Goal: Task Accomplishment & Management: Complete application form

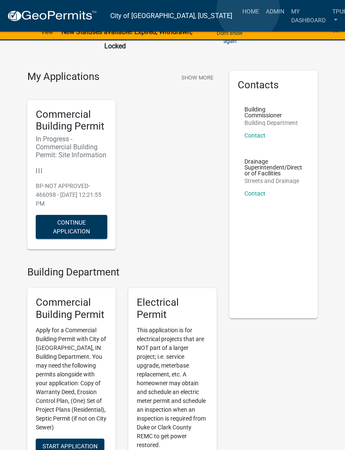
click at [262, 10] on link "Admin" at bounding box center [274, 11] width 25 height 16
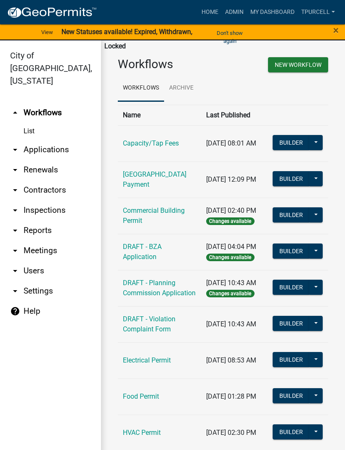
click at [80, 140] on link "arrow_drop_down Applications" at bounding box center [50, 150] width 101 height 20
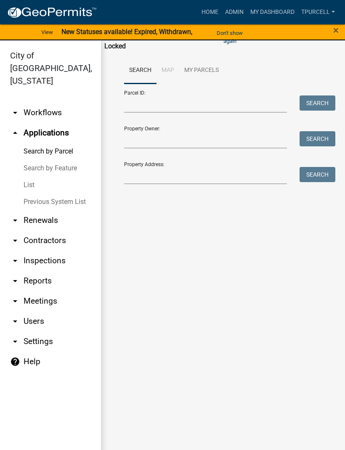
click at [33, 177] on link "List" at bounding box center [50, 185] width 101 height 17
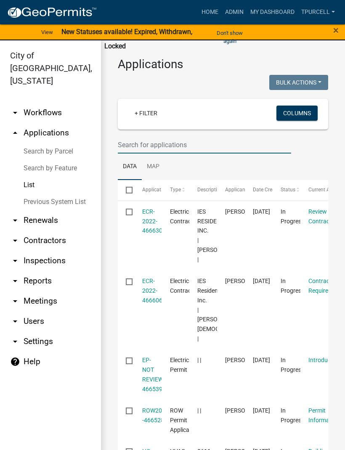
click at [156, 139] on input "text" at bounding box center [204, 144] width 173 height 17
click at [154, 149] on input "text" at bounding box center [204, 144] width 173 height 17
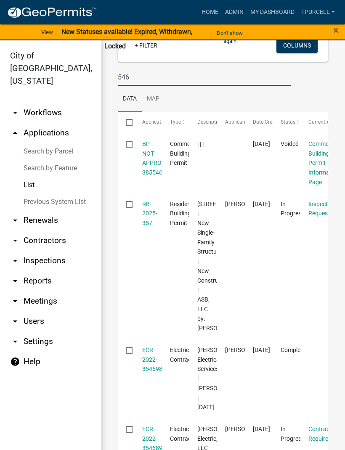
scroll to position [68, 0]
type input "546"
click at [152, 266] on datatable-body-cell "RB-2025-357" at bounding box center [148, 266] width 28 height 146
click at [151, 214] on link "RB-2025-357" at bounding box center [149, 213] width 15 height 26
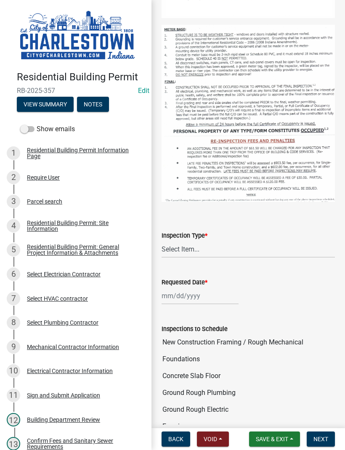
scroll to position [275, 0]
click at [190, 247] on select "Select Item... New Construction Framing / Rough Mechanical Foundations Concrete…" at bounding box center [247, 248] width 173 height 17
select select "18e7c4b3-438d-46af-8feb-0ae748388863"
click at [204, 243] on select "Select Item... New Construction Framing / Rough Mechanical Foundations Concrete…" at bounding box center [247, 248] width 173 height 17
click at [189, 297] on div at bounding box center [199, 295] width 77 height 17
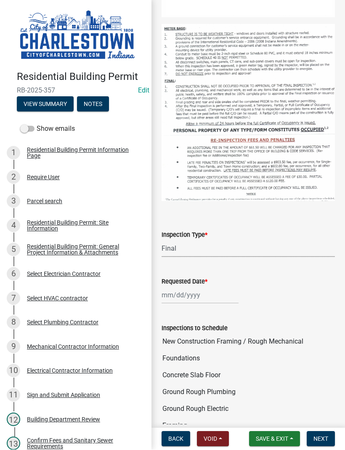
select select "8"
select select "2025"
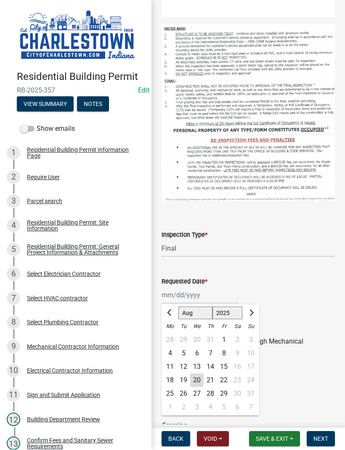
click at [199, 380] on div "20" at bounding box center [196, 380] width 13 height 13
type input "[DATE]"
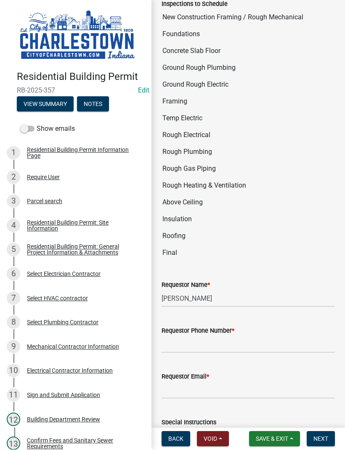
scroll to position [600, 0]
click at [219, 344] on input "Requestor Phone Number *" at bounding box center [247, 344] width 173 height 17
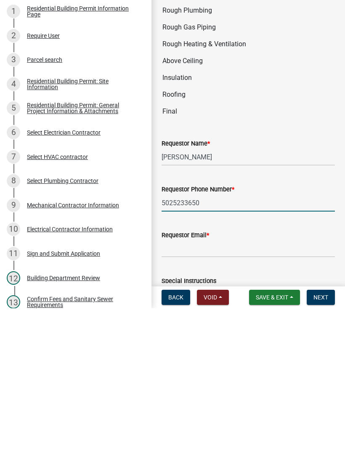
type input "5025233650"
click at [208, 382] on input "Requestor Email *" at bounding box center [247, 390] width 173 height 17
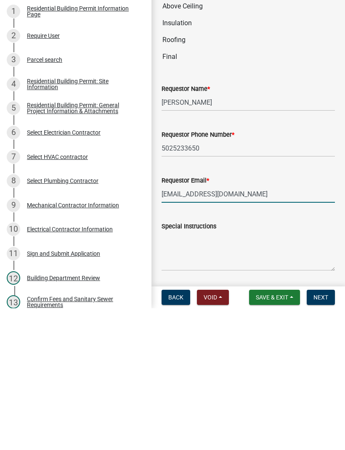
scroll to position [670, 0]
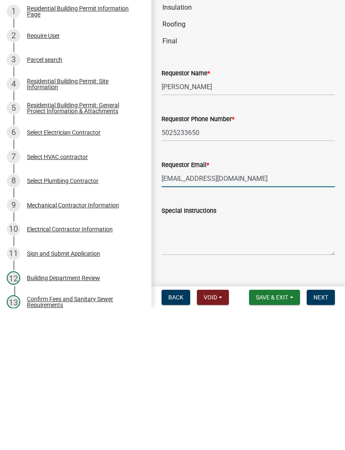
type input "[EMAIL_ADDRESS][DOMAIN_NAME]"
click at [220, 357] on textarea "Special Instructions" at bounding box center [247, 377] width 173 height 40
type textarea "Cfo"
click at [328, 436] on span "Next" at bounding box center [320, 439] width 15 height 7
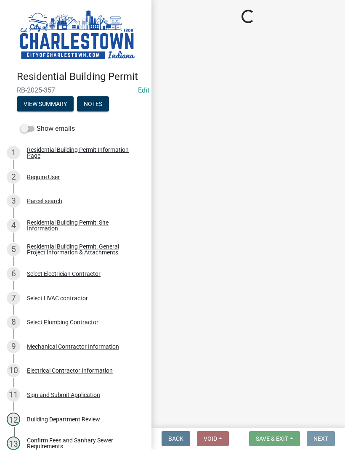
scroll to position [0, 0]
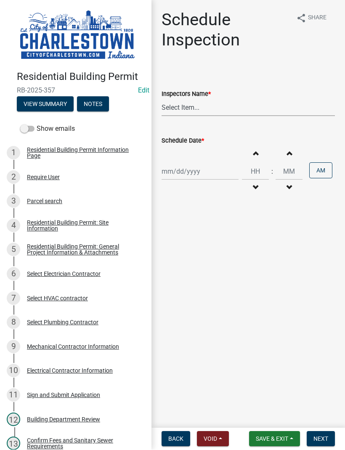
click at [180, 106] on select "Select Item... [PERSON_NAME] ([PERSON_NAME]) [PERSON_NAME] ([PERSON_NAME]) [PER…" at bounding box center [247, 107] width 173 height 17
select select "63e5a778-15f7-4a13-aba2-a6e5541a0fb3"
click at [189, 172] on div at bounding box center [199, 171] width 77 height 17
select select "8"
select select "2025"
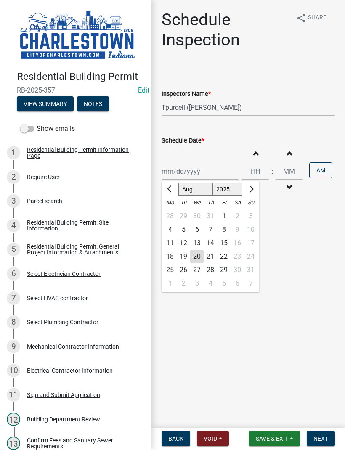
click at [200, 252] on div "20" at bounding box center [196, 256] width 13 height 13
type input "[DATE]"
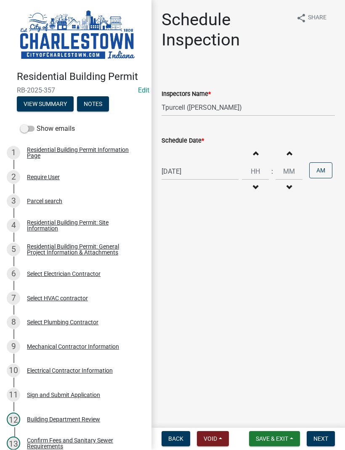
click at [322, 437] on span "Next" at bounding box center [320, 439] width 15 height 7
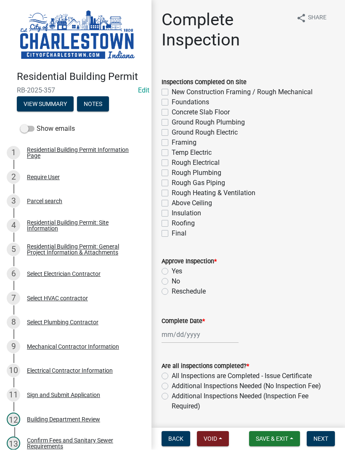
click at [172, 236] on label "Final" at bounding box center [179, 234] width 15 height 10
click at [172, 234] on input "Final" at bounding box center [174, 231] width 5 height 5
checkbox input "true"
checkbox input "false"
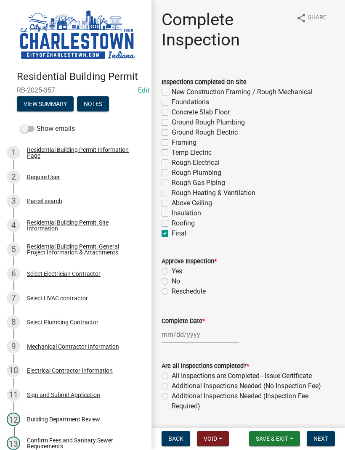
checkbox input "false"
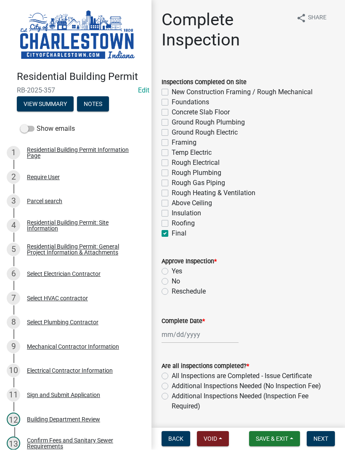
checkbox input "false"
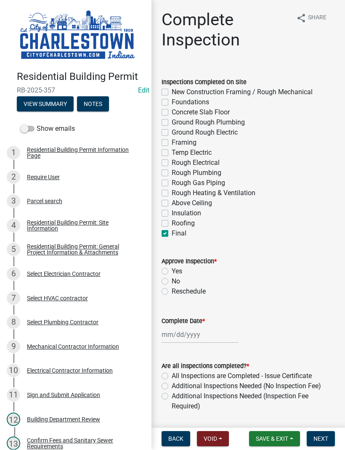
checkbox input "false"
checkbox input "true"
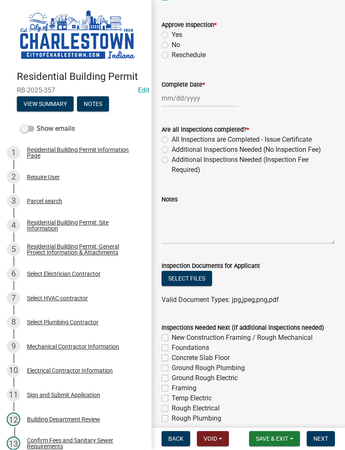
scroll to position [239, 0]
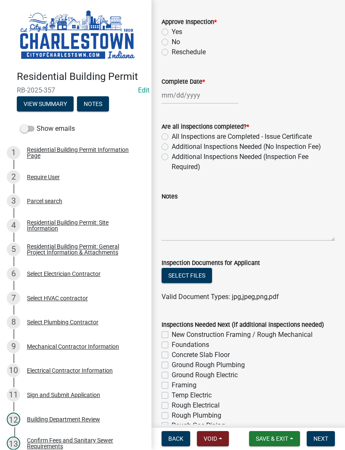
click at [196, 271] on button "Select files" at bounding box center [186, 275] width 50 height 15
click at [190, 273] on button "Select files" at bounding box center [186, 275] width 50 height 15
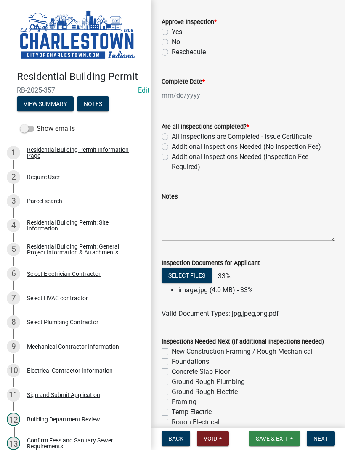
click at [275, 433] on button "Save & Exit" at bounding box center [274, 438] width 51 height 15
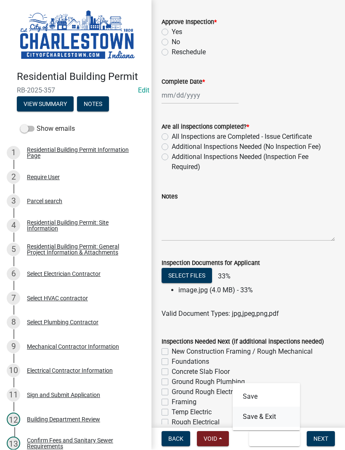
click at [274, 412] on button "Save & Exit" at bounding box center [266, 417] width 67 height 20
